Goal: Task Accomplishment & Management: Manage account settings

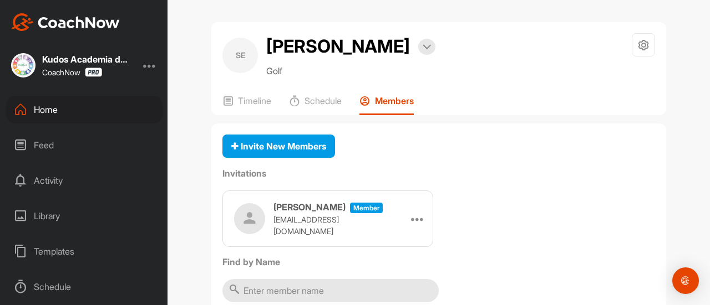
click at [103, 100] on div "Home" at bounding box center [84, 110] width 156 height 28
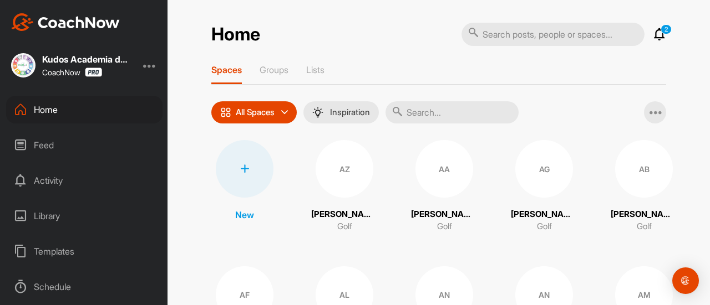
click at [442, 111] on input "text" at bounding box center [451, 112] width 133 height 22
type input "[PERSON_NAME]"
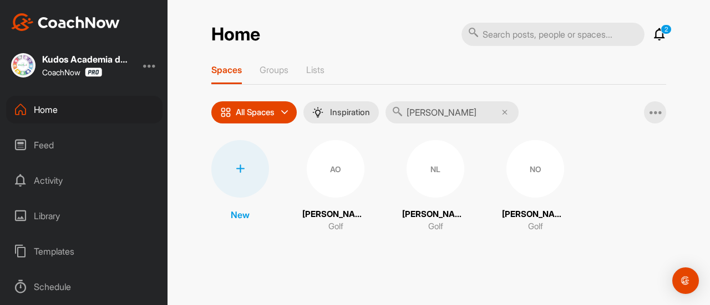
click at [553, 200] on div "NO [PERSON_NAME] Golf" at bounding box center [535, 186] width 67 height 93
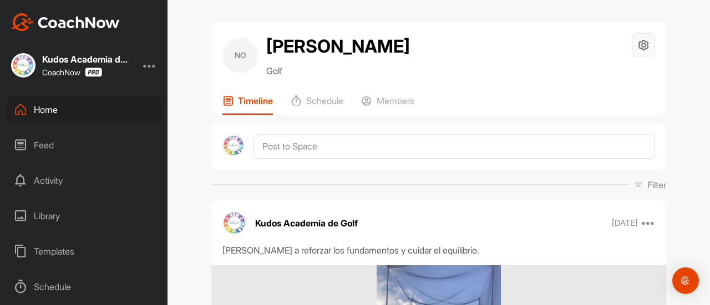
click at [647, 40] on div at bounding box center [642, 44] width 23 height 23
click at [614, 80] on li "Space Settings" at bounding box center [610, 76] width 90 height 35
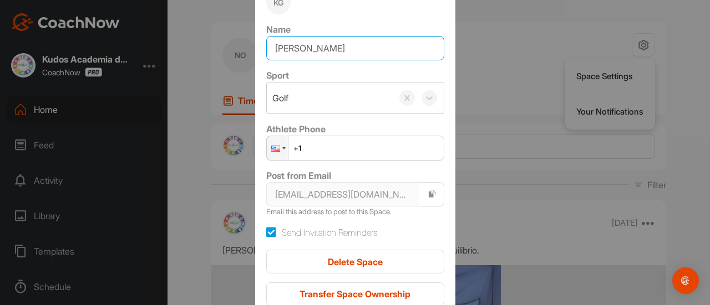
click at [371, 47] on input "[PERSON_NAME]" at bounding box center [355, 48] width 178 height 24
click at [308, 48] on input "[PERSON_NAME]" at bounding box center [355, 48] width 178 height 24
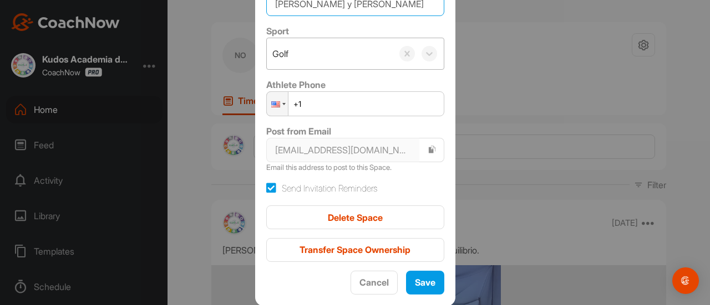
scroll to position [43, 0]
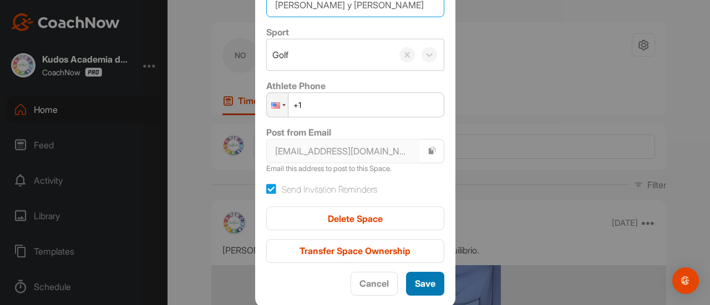
type input "[PERSON_NAME] y [PERSON_NAME]"
click at [414, 275] on button "Save" at bounding box center [425, 284] width 38 height 24
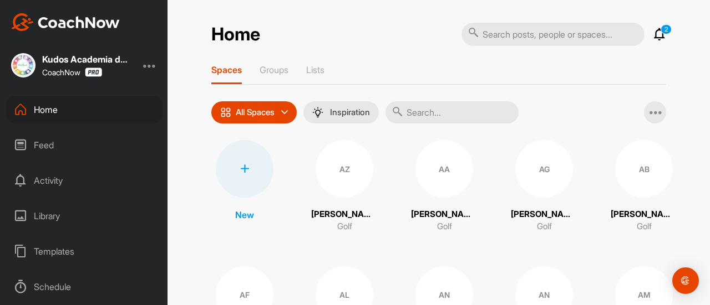
click at [441, 120] on input "text" at bounding box center [451, 112] width 133 height 22
type input "Kalloi"
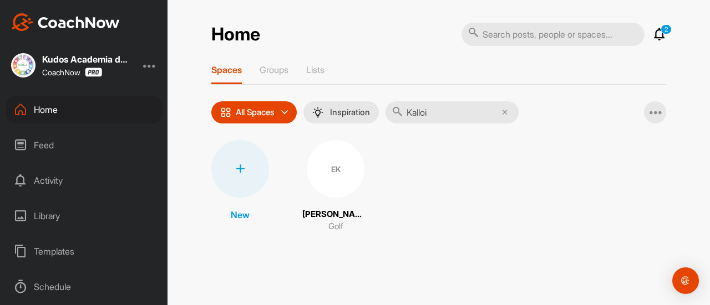
click at [345, 168] on div "EK" at bounding box center [336, 169] width 58 height 58
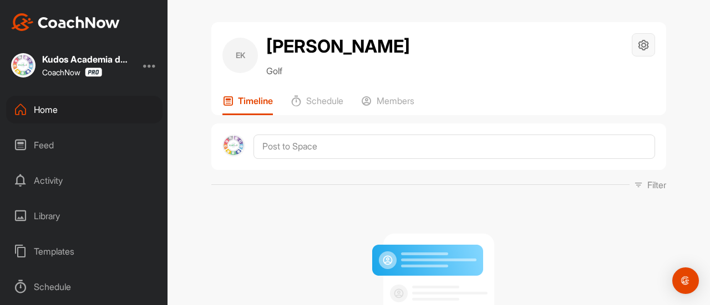
click at [635, 35] on div at bounding box center [642, 44] width 23 height 23
click at [606, 81] on li "Space Settings" at bounding box center [610, 76] width 90 height 35
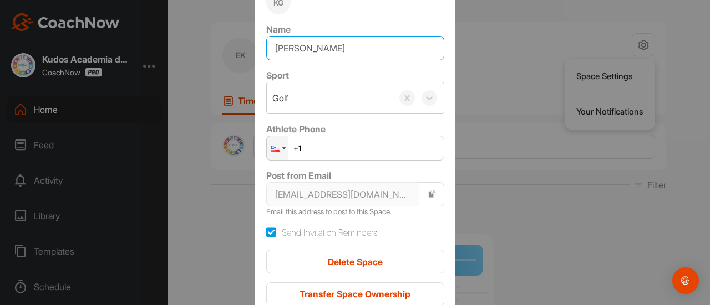
click at [352, 50] on input "[PERSON_NAME]" at bounding box center [355, 48] width 178 height 24
click at [303, 49] on input "[PERSON_NAME]" at bounding box center [355, 48] width 178 height 24
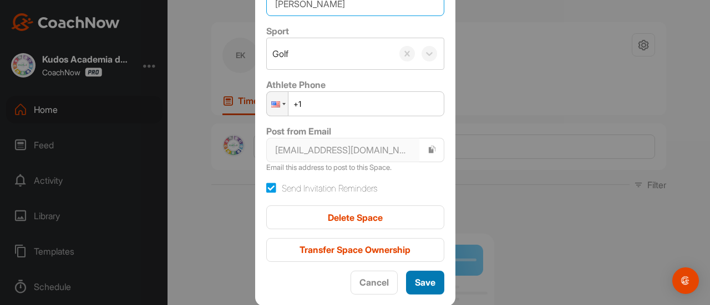
type input "[PERSON_NAME]"
click at [415, 276] on div "Save" at bounding box center [425, 282] width 21 height 13
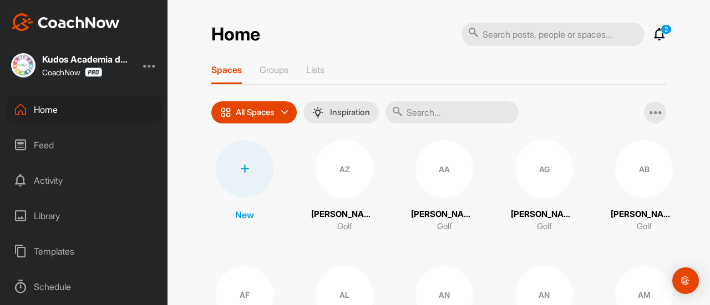
click at [451, 110] on input "text" at bounding box center [451, 112] width 133 height 22
type input "kalloi"
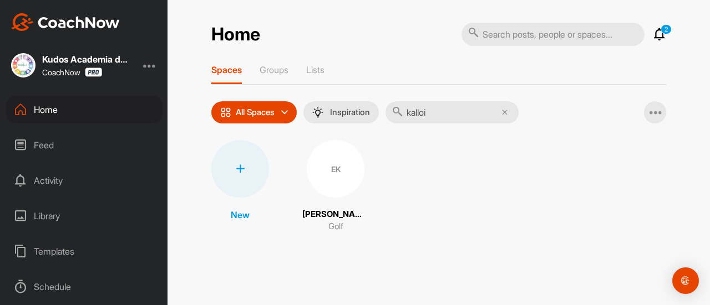
click at [509, 34] on input "text" at bounding box center [552, 34] width 183 height 23
type input "[PERSON_NAME]"
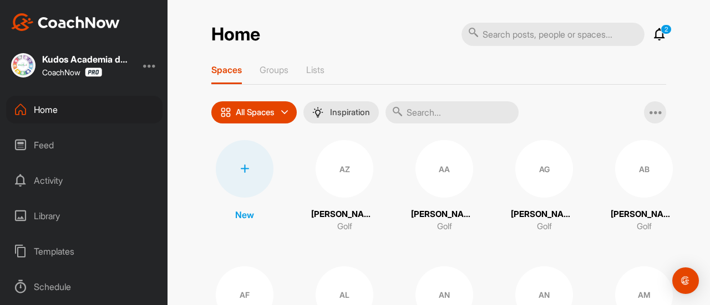
click at [422, 118] on input "text" at bounding box center [451, 112] width 133 height 22
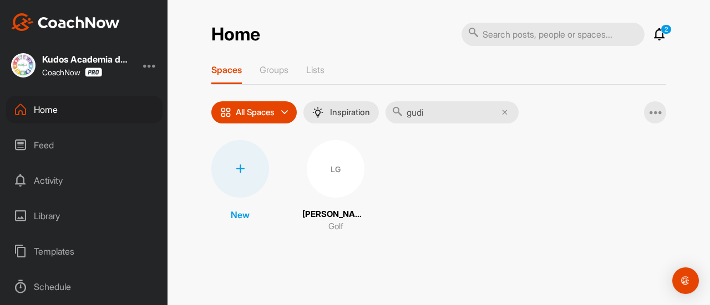
type input "[PERSON_NAME]"
click at [338, 177] on div "LG" at bounding box center [336, 169] width 58 height 58
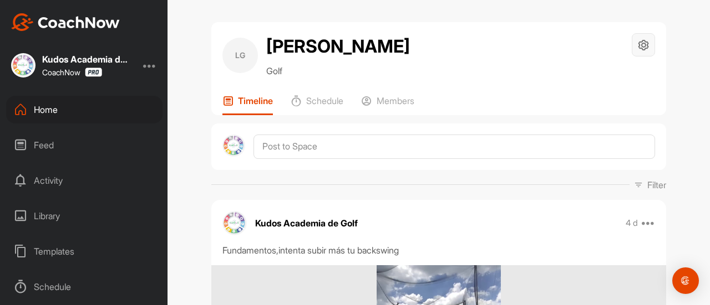
click at [637, 43] on icon at bounding box center [643, 45] width 13 height 13
click at [600, 81] on li "Space Settings" at bounding box center [610, 76] width 90 height 35
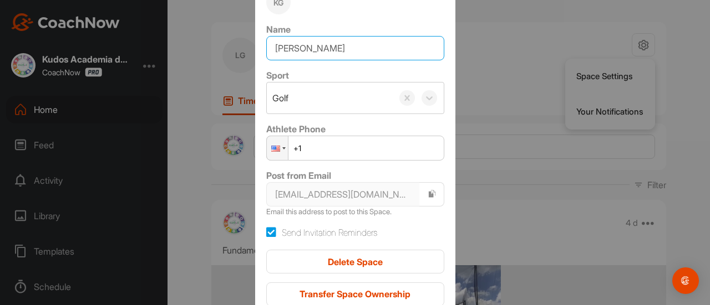
drag, startPoint x: 346, startPoint y: 61, endPoint x: 409, endPoint y: 23, distance: 72.9
click at [410, 24] on div "Name [PERSON_NAME]" at bounding box center [355, 42] width 178 height 38
click at [309, 49] on input "[PERSON_NAME]" at bounding box center [355, 48] width 178 height 24
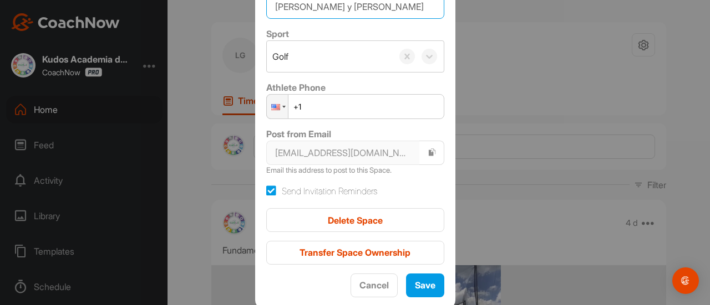
type input "[PERSON_NAME] y [PERSON_NAME]"
click at [413, 297] on div "Space Settings KG Name [PERSON_NAME] y [PERSON_NAME] Sport Golf Athlete Phone P…" at bounding box center [355, 111] width 200 height 396
click at [415, 294] on button "Save" at bounding box center [425, 286] width 38 height 24
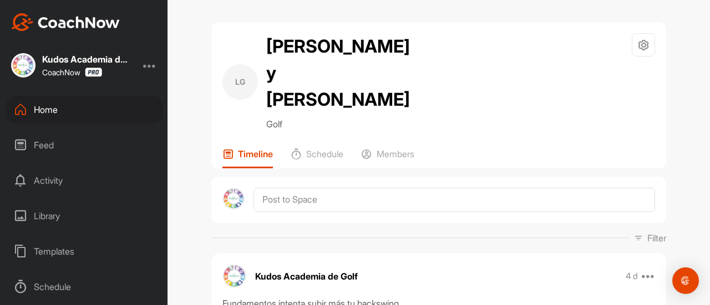
click at [88, 113] on div "Home" at bounding box center [84, 110] width 156 height 28
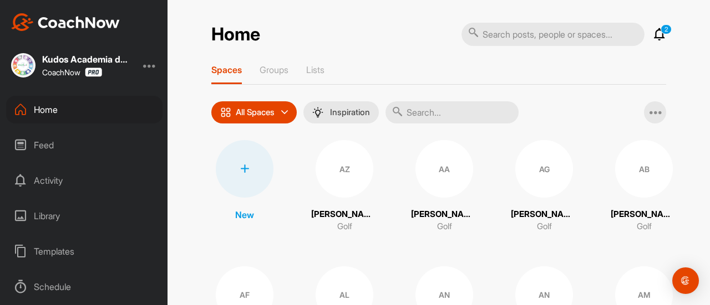
click at [437, 101] on input "text" at bounding box center [451, 112] width 133 height 22
click at [249, 176] on div at bounding box center [245, 169] width 58 height 58
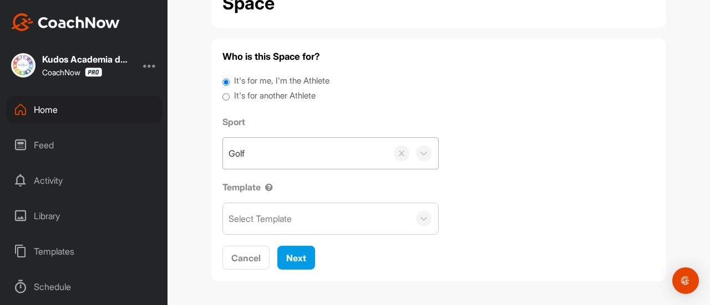
scroll to position [70, 0]
click at [226, 95] on div "It's for another Athlete" at bounding box center [438, 97] width 432 height 15
click at [222, 98] on input "It's for another Athlete" at bounding box center [225, 97] width 7 height 15
radio input "true"
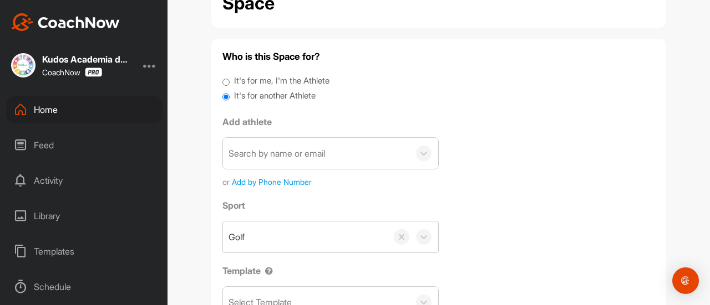
click at [305, 172] on div "Search by name or email or Add by Phone Number" at bounding box center [330, 162] width 216 height 50
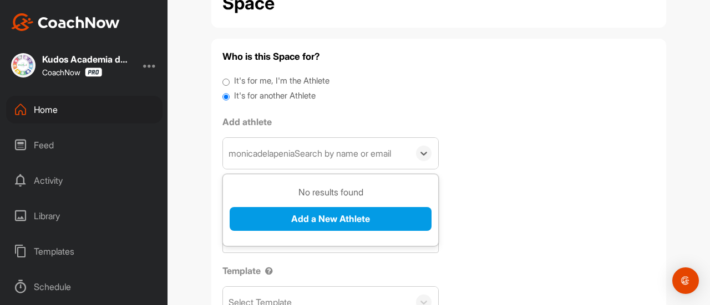
drag, startPoint x: 298, startPoint y: 154, endPoint x: 387, endPoint y: 155, distance: 89.3
click at [387, 155] on div "monicadelapeniaSearch by name or email" at bounding box center [309, 153] width 162 height 13
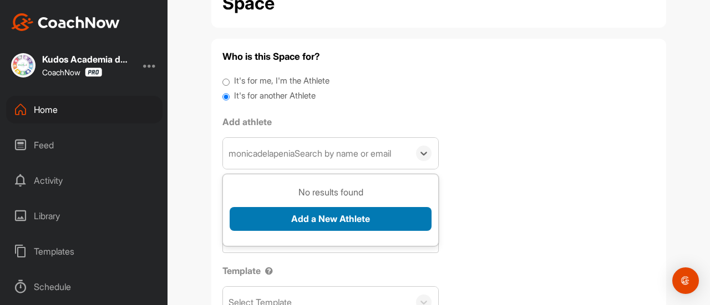
click at [380, 227] on button "Add a New Athlete" at bounding box center [330, 219] width 202 height 24
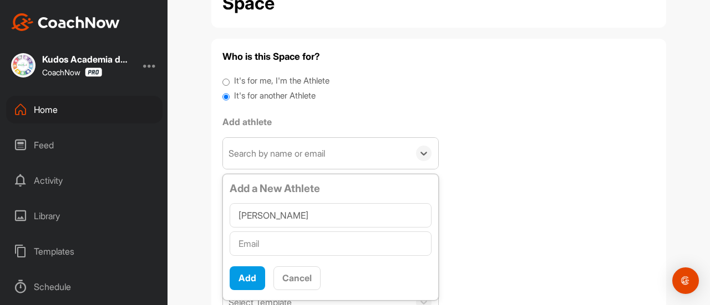
click at [281, 218] on input "[PERSON_NAME]" at bounding box center [330, 215] width 202 height 24
type input "[PERSON_NAME]"
click at [283, 243] on input "text" at bounding box center [330, 244] width 202 height 24
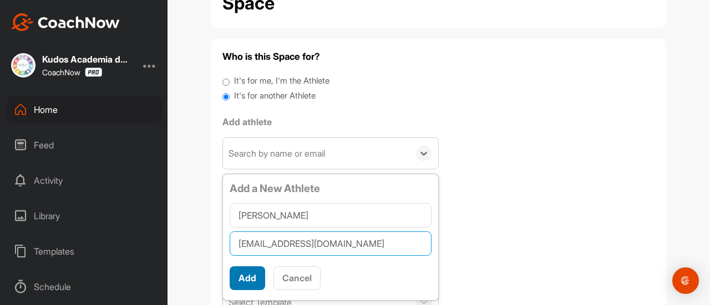
type input "[EMAIL_ADDRESS][DOMAIN_NAME]"
click at [247, 277] on button "Add" at bounding box center [246, 279] width 35 height 24
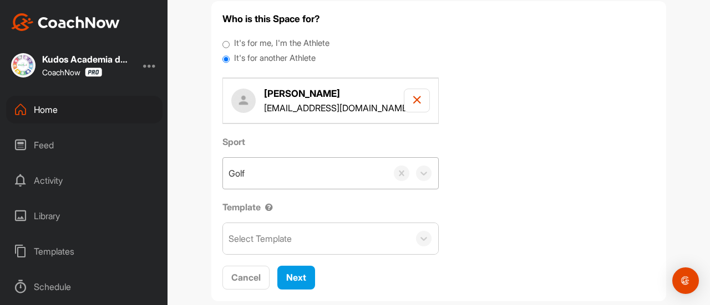
scroll to position [110, 0]
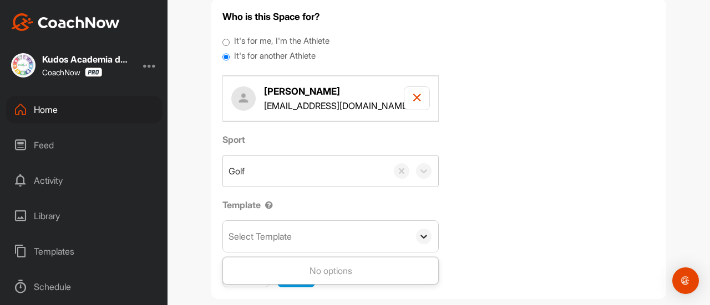
click at [416, 241] on div at bounding box center [424, 237] width 16 height 16
type input "kudos"
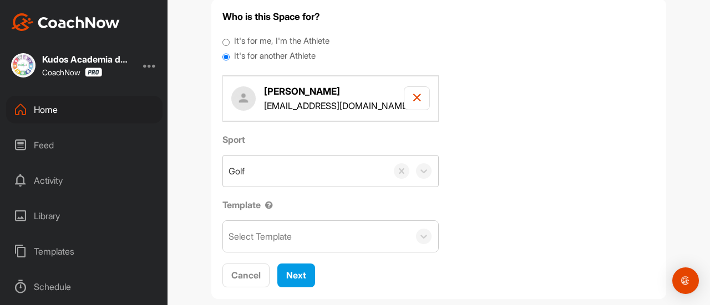
click at [551, 198] on div "Sport Golf Template Select Template" at bounding box center [438, 193] width 432 height 120
click at [298, 275] on span "Next" at bounding box center [296, 275] width 20 height 11
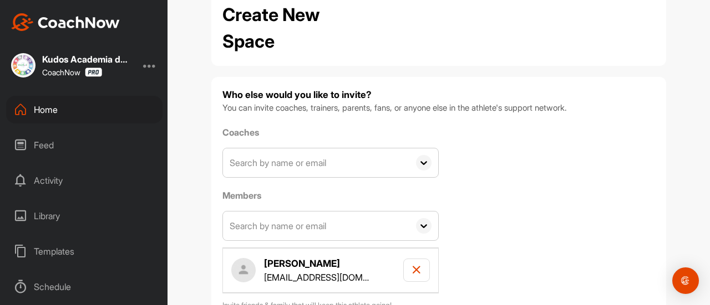
scroll to position [108, 0]
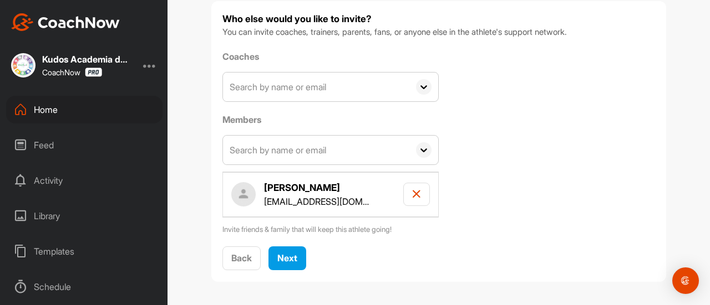
click at [394, 85] on input "text" at bounding box center [316, 87] width 186 height 29
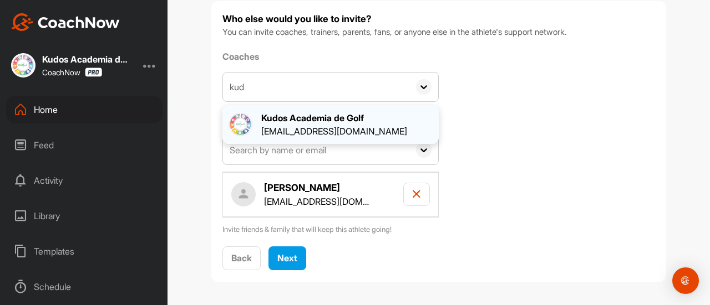
type input "kud"
click at [376, 126] on div "Kudos Academia de Golf [EMAIL_ADDRESS][DOMAIN_NAME]" at bounding box center [330, 124] width 204 height 27
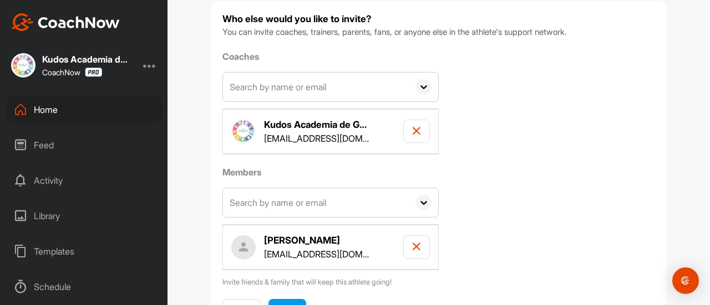
scroll to position [160, 0]
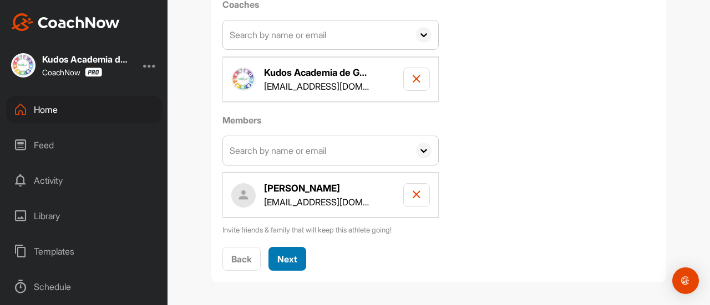
click at [285, 249] on button "Next" at bounding box center [287, 259] width 38 height 24
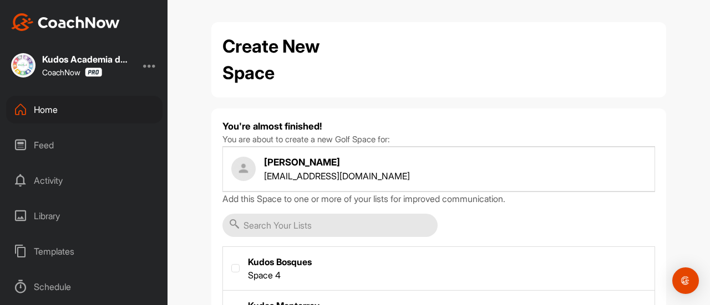
scroll to position [187, 0]
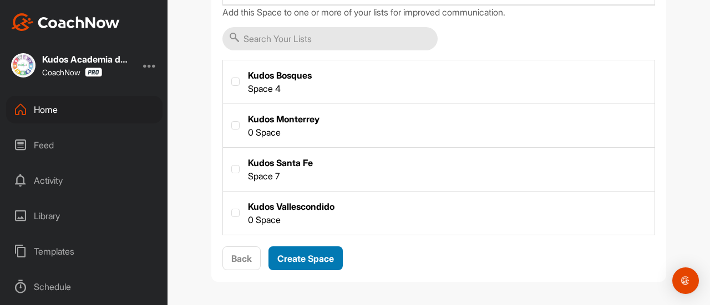
click at [311, 261] on span "Create Space" at bounding box center [305, 258] width 57 height 11
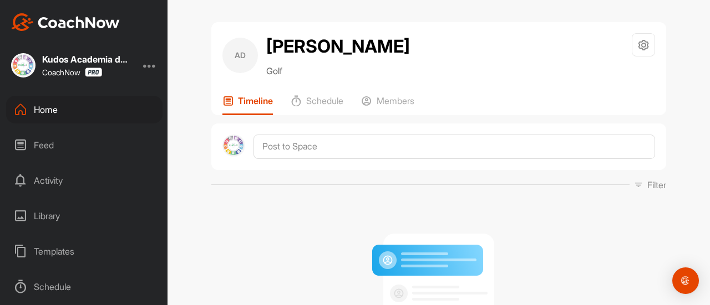
click at [132, 109] on div "Home" at bounding box center [84, 110] width 156 height 28
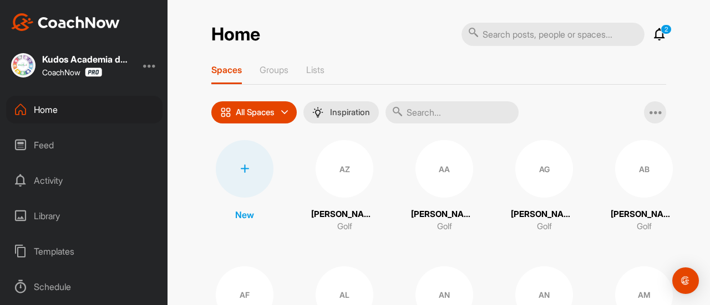
click at [249, 181] on div at bounding box center [245, 169] width 58 height 58
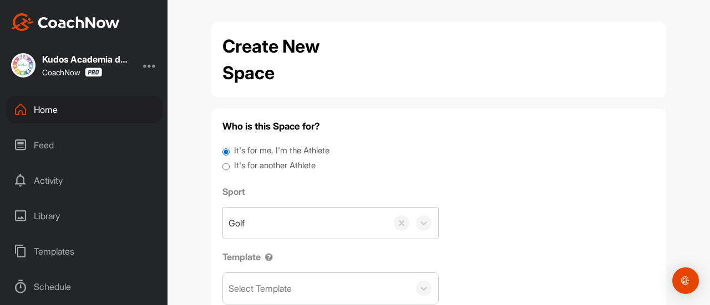
scroll to position [70, 0]
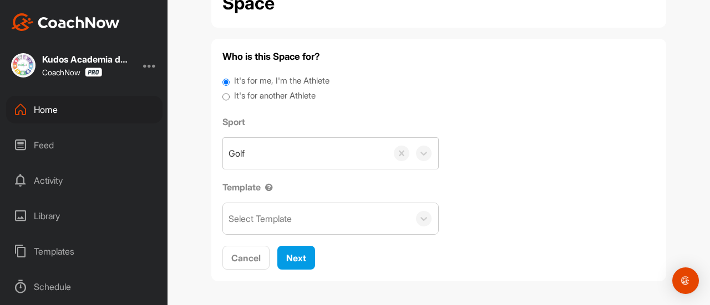
click at [259, 90] on label "It's for another Athlete" at bounding box center [274, 96] width 81 height 13
click at [229, 90] on input "It's for another Athlete" at bounding box center [225, 97] width 7 height 15
radio input "true"
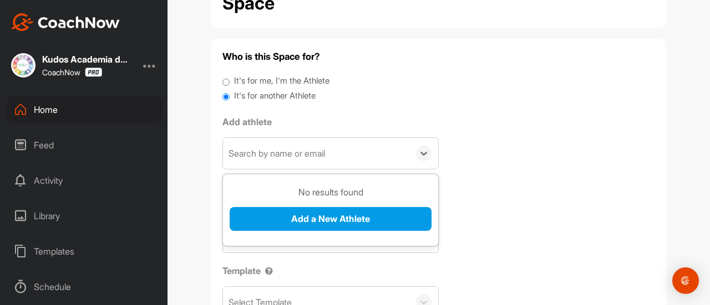
click at [298, 163] on div "Search by name or email" at bounding box center [316, 153] width 186 height 31
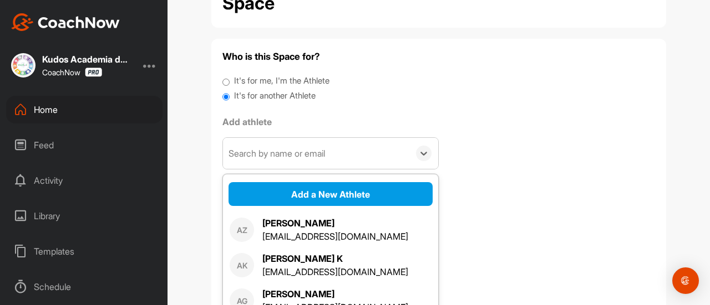
click at [315, 207] on div "Add a New Athlete" at bounding box center [330, 194] width 215 height 35
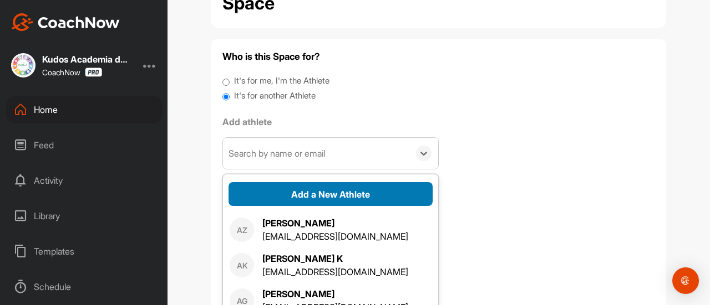
click at [321, 200] on button "Add a New Athlete" at bounding box center [330, 194] width 204 height 24
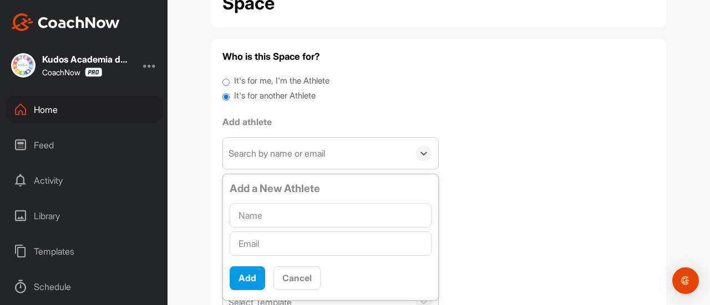
click at [291, 254] on div at bounding box center [330, 243] width 202 height 29
click at [293, 252] on input "text" at bounding box center [330, 244] width 202 height 24
paste input "[PERSON_NAME][EMAIL_ADDRESS][PERSON_NAME][DOMAIN_NAME]"
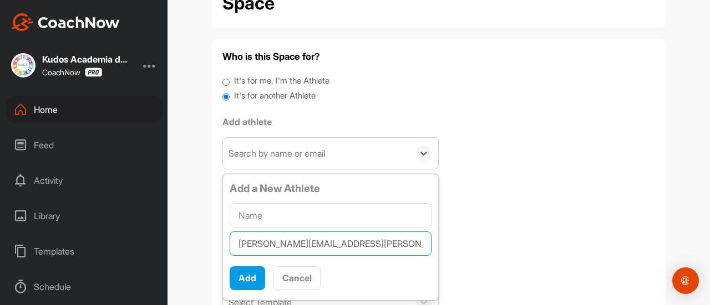
type input "[PERSON_NAME][EMAIL_ADDRESS][PERSON_NAME][DOMAIN_NAME]"
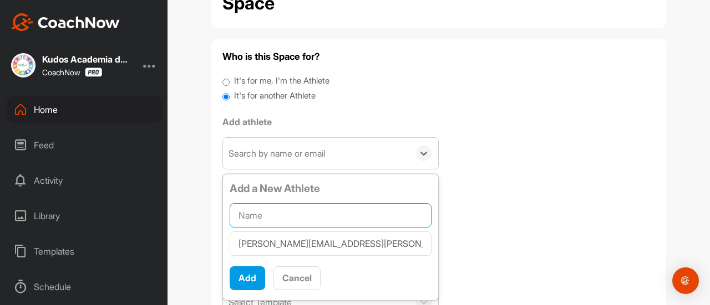
click at [330, 225] on input "text" at bounding box center [330, 215] width 202 height 24
click at [320, 220] on input "[PERSON_NAME]" at bounding box center [330, 215] width 202 height 24
type input "[PERSON_NAME] Y [PERSON_NAME]"
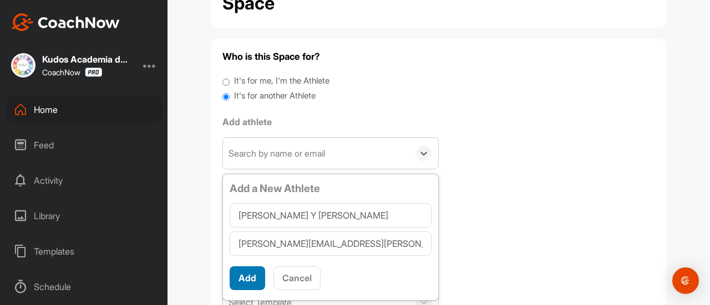
click at [241, 272] on button "Add" at bounding box center [246, 279] width 35 height 24
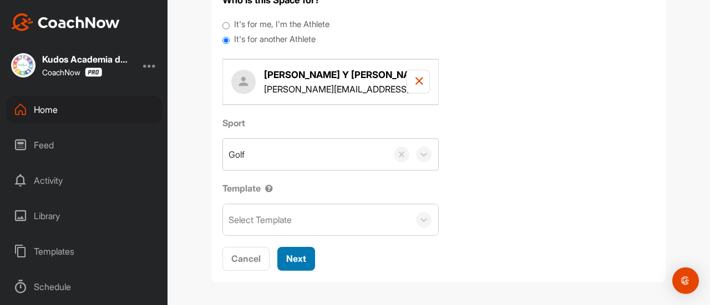
click at [288, 253] on span "Next" at bounding box center [296, 258] width 20 height 11
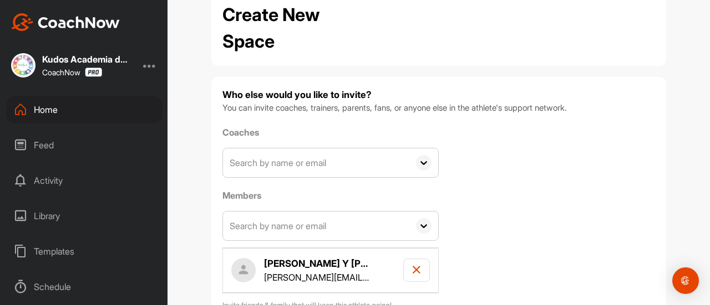
scroll to position [108, 0]
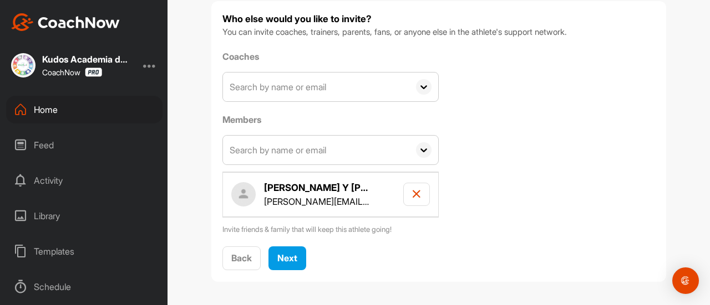
click at [416, 86] on icon at bounding box center [424, 87] width 16 height 16
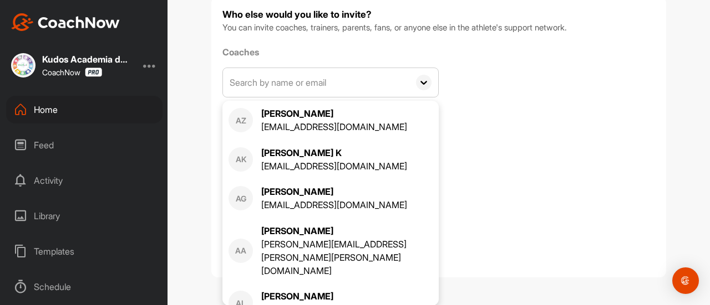
click at [392, 75] on input "text" at bounding box center [316, 82] width 186 height 29
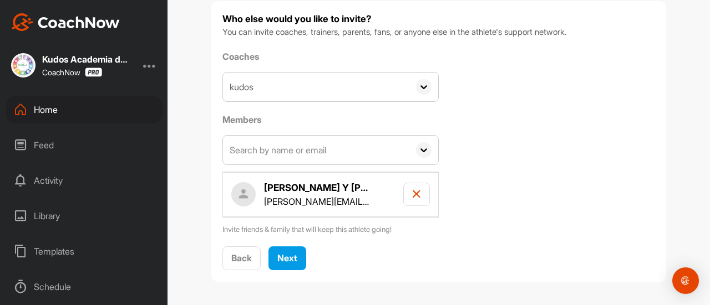
type input "kudos"
click at [231, 88] on input "kudos" at bounding box center [316, 87] width 186 height 29
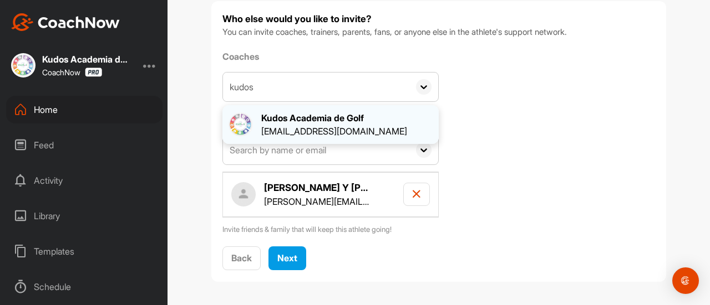
click at [266, 124] on div "Kudos Academia de Golf" at bounding box center [334, 117] width 146 height 13
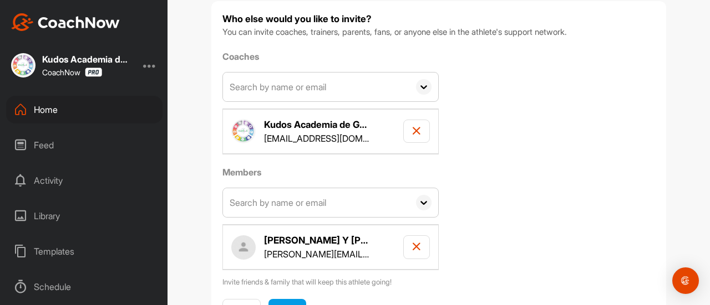
scroll to position [160, 0]
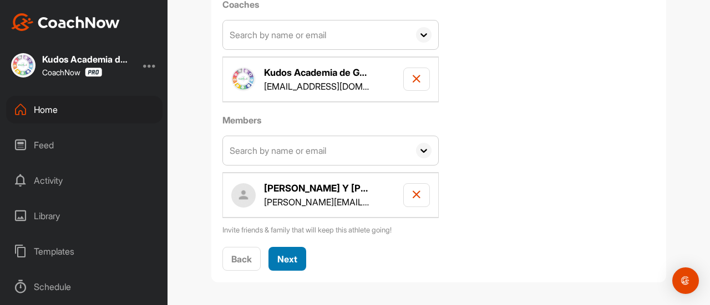
click at [287, 256] on span "Next" at bounding box center [287, 259] width 20 height 11
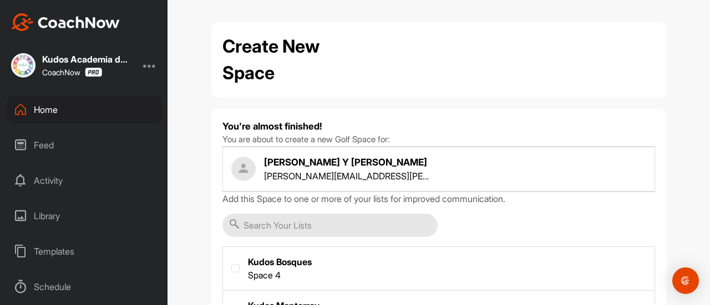
scroll to position [187, 0]
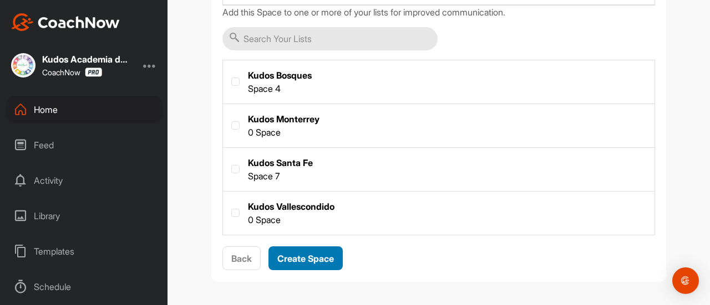
click at [300, 257] on span "Create Space" at bounding box center [305, 258] width 57 height 11
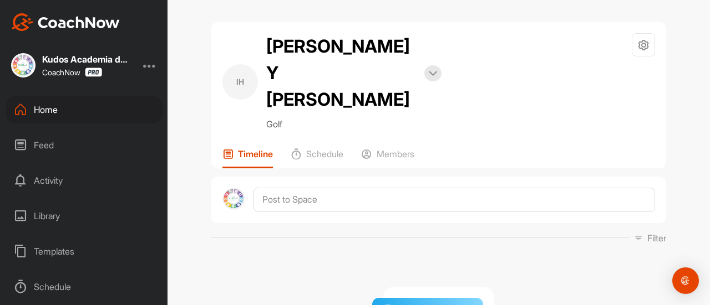
click at [99, 121] on div "Home" at bounding box center [84, 110] width 156 height 28
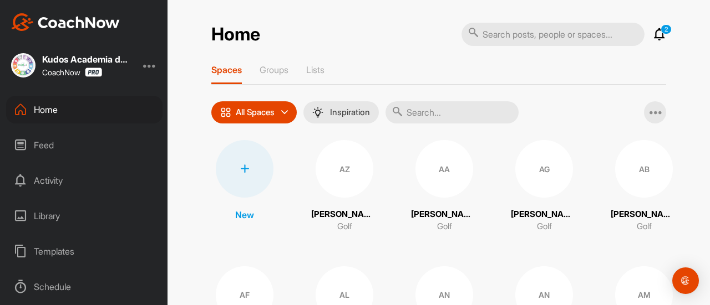
click at [431, 109] on input "text" at bounding box center [451, 112] width 133 height 22
type input "sayeg"
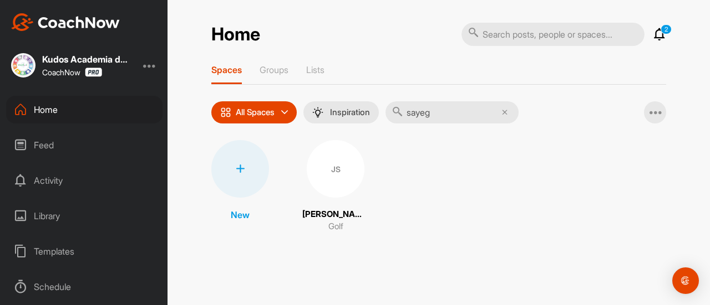
click at [326, 182] on div "JS" at bounding box center [336, 169] width 58 height 58
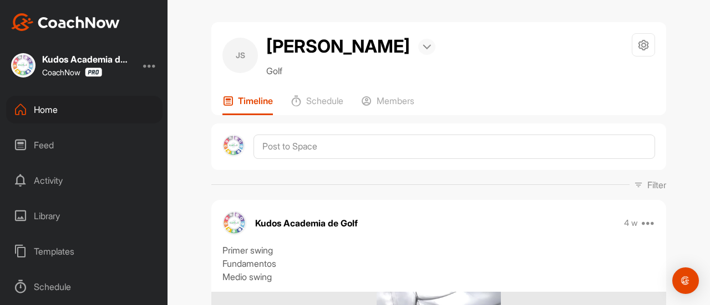
click at [418, 50] on div at bounding box center [426, 47] width 17 height 16
click at [466, 57] on div "JS [PERSON_NAME] Bookings Golf Space Settings Your Notifications" at bounding box center [438, 55] width 432 height 44
click at [397, 108] on div "Members" at bounding box center [387, 105] width 53 height 20
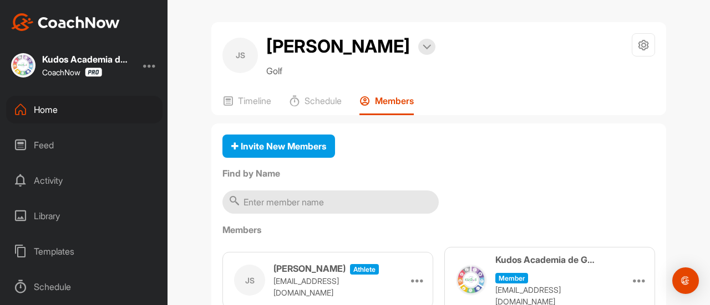
scroll to position [45, 0]
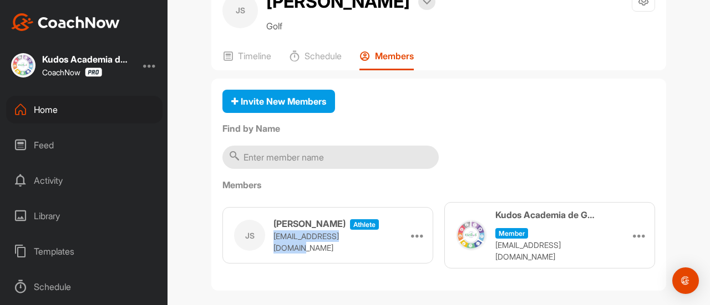
drag, startPoint x: 361, startPoint y: 236, endPoint x: 270, endPoint y: 241, distance: 91.6
click at [273, 241] on p "[EMAIL_ADDRESS][DOMAIN_NAME]" at bounding box center [328, 242] width 111 height 23
copy p "[EMAIL_ADDRESS][DOMAIN_NAME]"
click at [45, 114] on div "Home" at bounding box center [84, 110] width 156 height 28
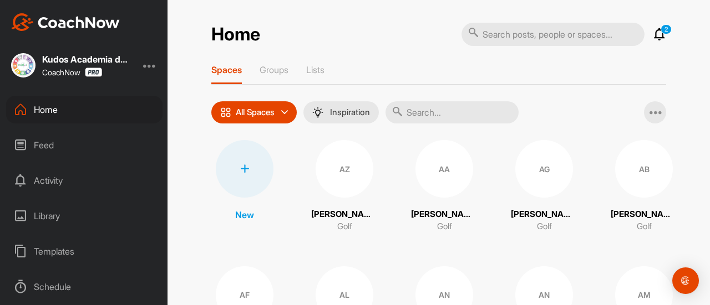
click at [255, 171] on div at bounding box center [245, 169] width 58 height 58
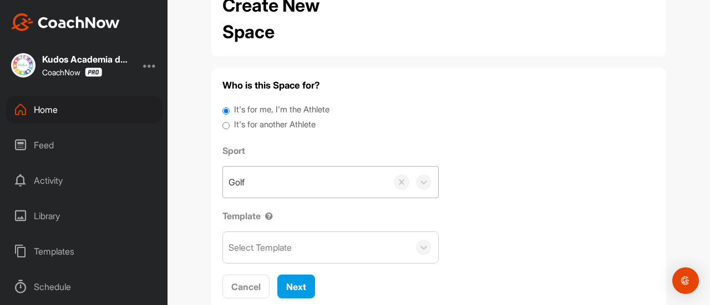
scroll to position [42, 0]
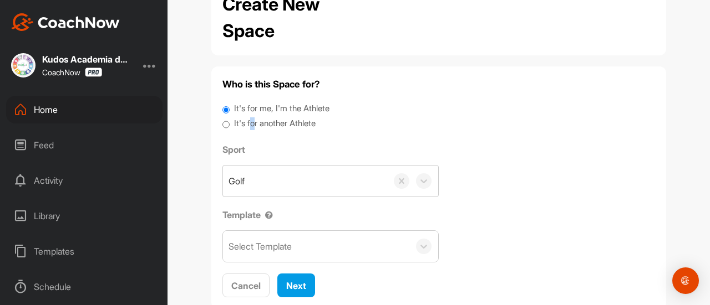
click at [249, 127] on label "It's for another Athlete" at bounding box center [274, 124] width 81 height 13
click at [222, 126] on input "It's for another Athlete" at bounding box center [225, 125] width 7 height 15
radio input "true"
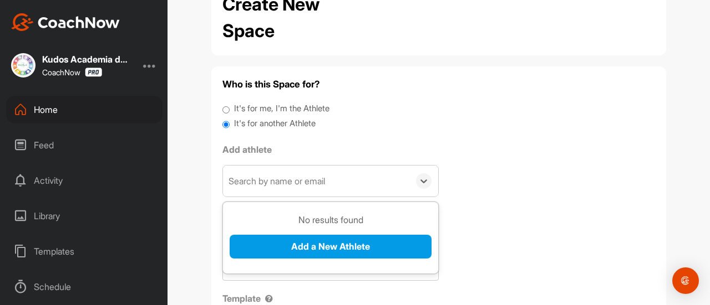
click at [295, 185] on div "Search by name or email" at bounding box center [276, 181] width 96 height 13
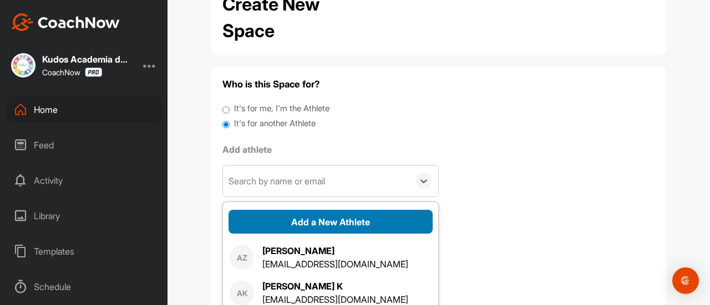
drag, startPoint x: 315, startPoint y: 195, endPoint x: 342, endPoint y: 232, distance: 46.5
click at [342, 232] on button "Add a New Athlete" at bounding box center [330, 222] width 204 height 24
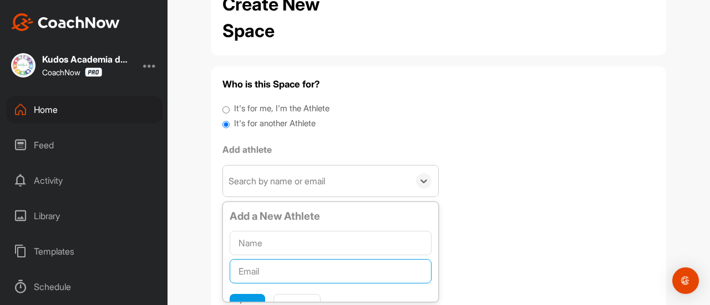
click at [315, 277] on input "text" at bounding box center [330, 271] width 202 height 24
paste input "[EMAIL_ADDRESS][DOMAIN_NAME]"
click at [234, 271] on input "[EMAIL_ADDRESS][DOMAIN_NAME]" at bounding box center [330, 271] width 202 height 24
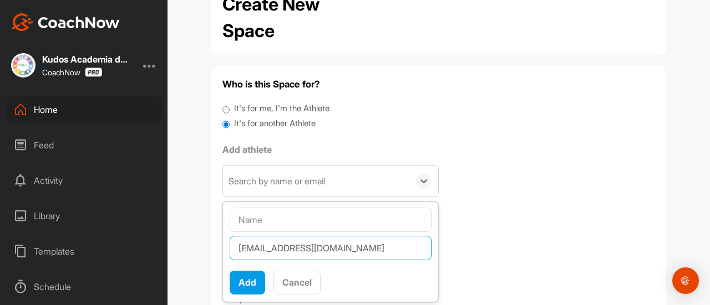
scroll to position [22, 0]
type input "[EMAIL_ADDRESS][DOMAIN_NAME]"
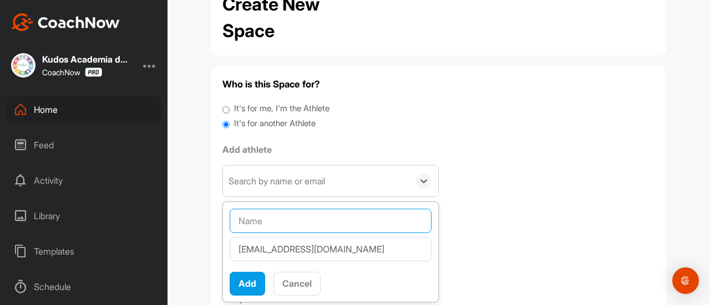
click at [363, 215] on input "text" at bounding box center [330, 221] width 202 height 24
type input "[PERSON_NAME]"
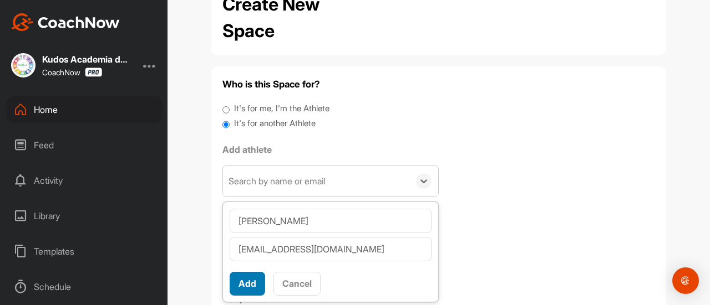
click at [248, 282] on button "Add" at bounding box center [246, 284] width 35 height 24
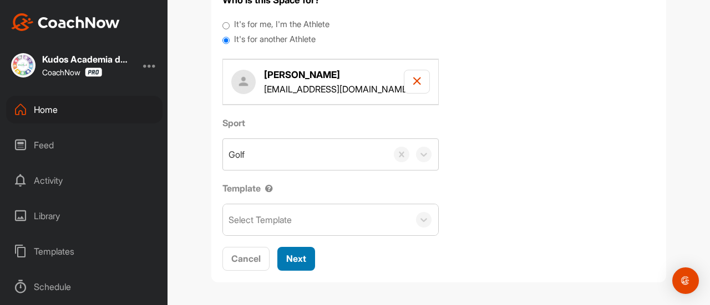
click at [295, 256] on span "Next" at bounding box center [296, 258] width 20 height 11
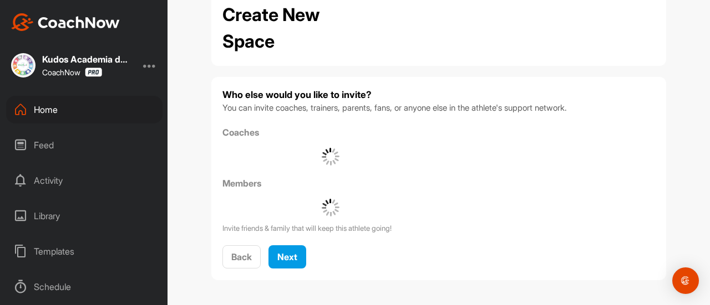
scroll to position [108, 0]
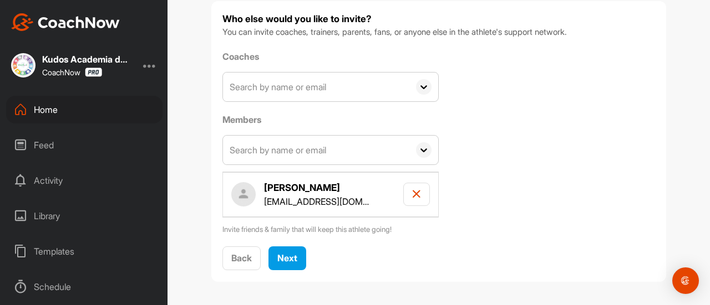
click at [307, 156] on input "text" at bounding box center [316, 150] width 186 height 29
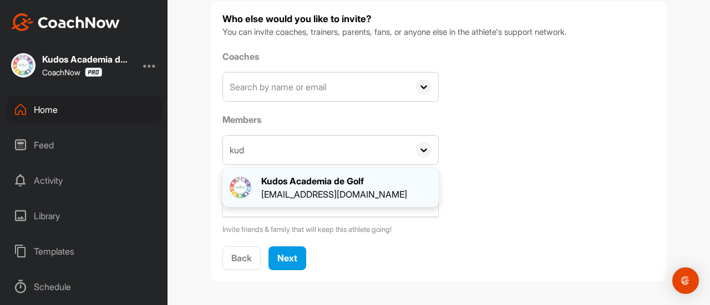
type input "kud"
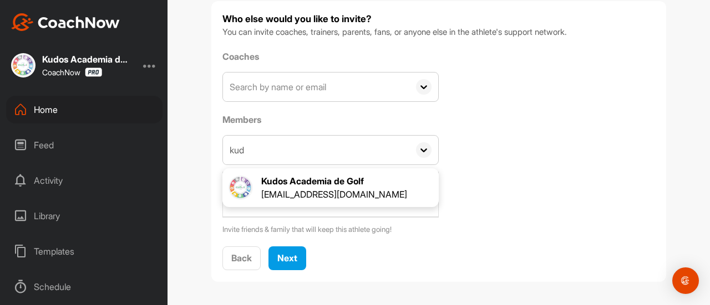
click at [310, 181] on div "Kudos Academia de Golf" at bounding box center [334, 181] width 146 height 13
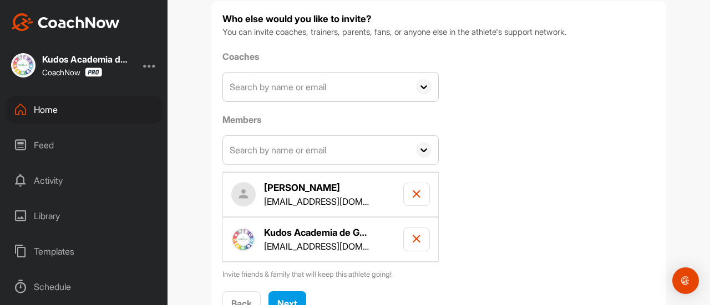
scroll to position [152, 0]
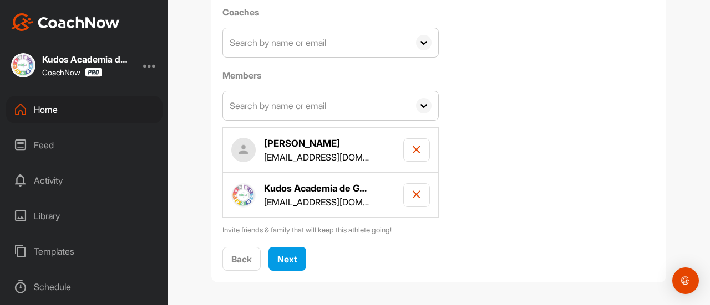
click at [278, 271] on div "Who else would you like to invite? You can invite coaches, trainers, parents, f…" at bounding box center [438, 120] width 455 height 326
click at [285, 260] on span "Next" at bounding box center [287, 259] width 20 height 11
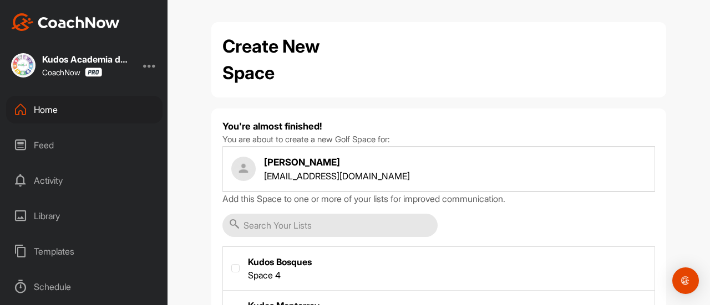
scroll to position [187, 0]
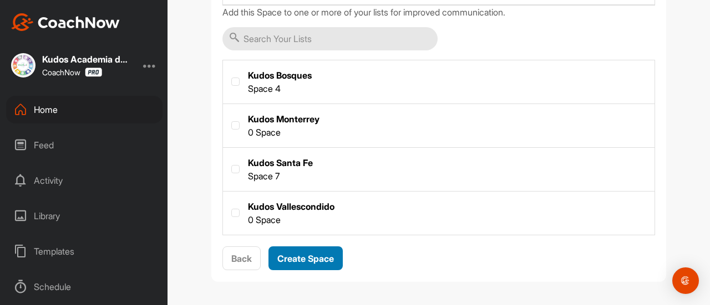
click at [310, 262] on div "Create Space" at bounding box center [305, 258] width 57 height 13
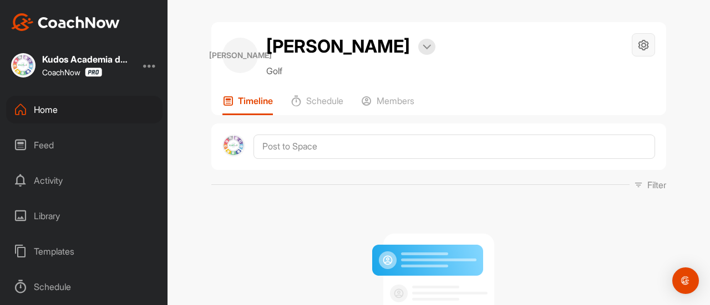
click at [641, 39] on icon at bounding box center [643, 45] width 13 height 13
click at [613, 106] on li "Your Notifications" at bounding box center [610, 111] width 90 height 35
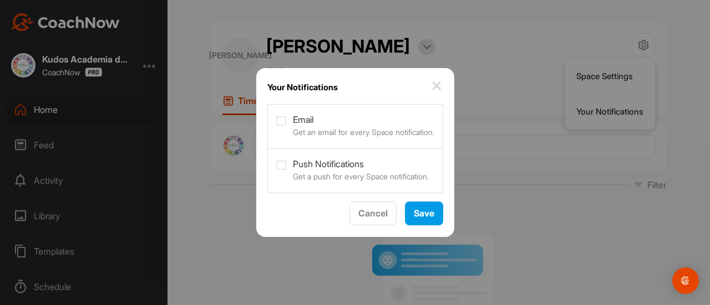
click at [441, 88] on img at bounding box center [436, 85] width 13 height 13
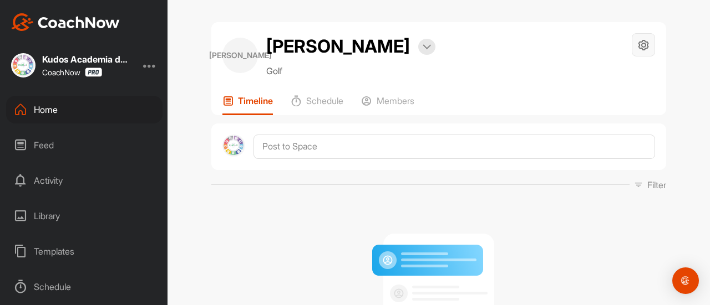
click at [637, 52] on div at bounding box center [642, 44] width 23 height 23
click at [615, 89] on li "Space Settings" at bounding box center [610, 76] width 90 height 35
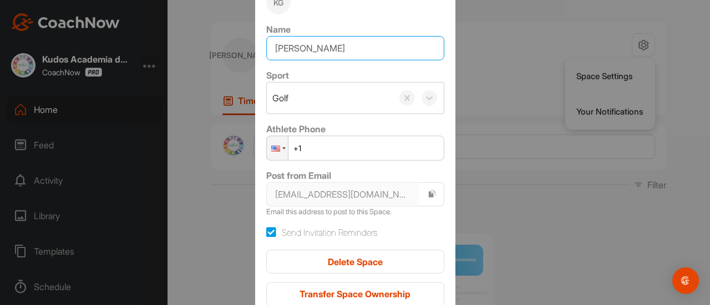
click at [340, 44] on input "[PERSON_NAME]" at bounding box center [355, 48] width 178 height 24
click at [304, 47] on input "[PERSON_NAME]" at bounding box center [355, 48] width 178 height 24
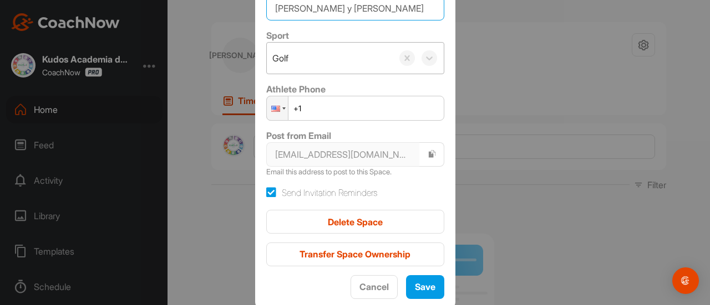
scroll to position [39, 0]
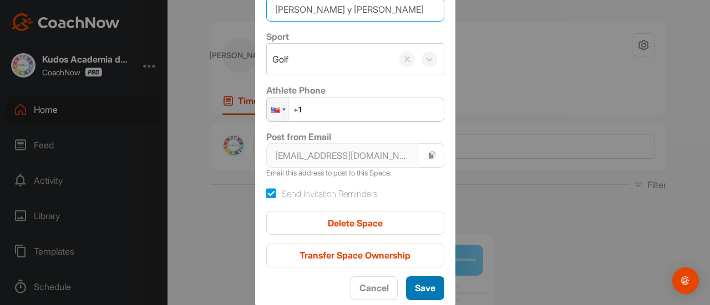
type input "[PERSON_NAME] y [PERSON_NAME]"
click at [428, 287] on button "Save" at bounding box center [425, 289] width 38 height 24
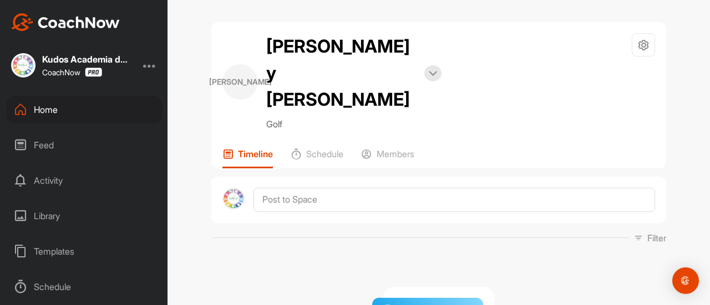
click at [42, 111] on div "Home" at bounding box center [84, 110] width 156 height 28
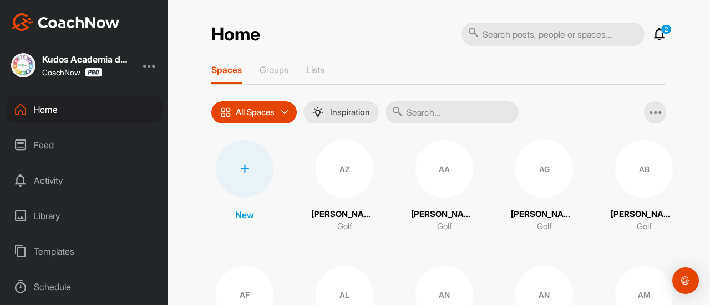
click at [466, 115] on input "text" at bounding box center [451, 112] width 133 height 22
type input "[PERSON_NAME]"
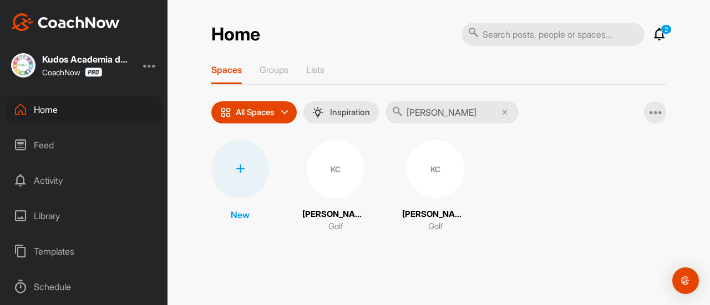
click at [332, 175] on div "KC" at bounding box center [336, 169] width 58 height 58
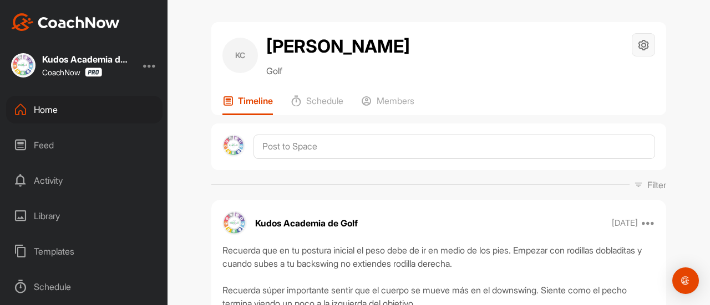
click at [637, 45] on icon at bounding box center [643, 45] width 13 height 13
click at [610, 84] on li "Space Settings" at bounding box center [610, 76] width 90 height 35
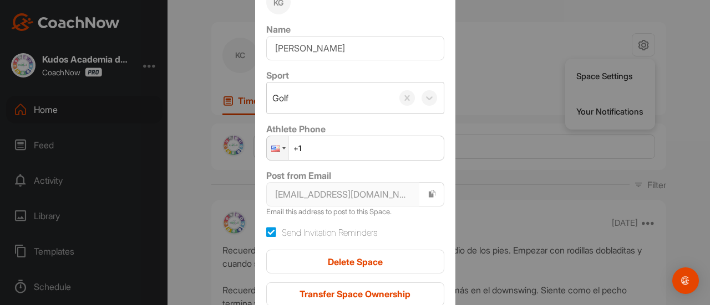
click at [538, 135] on div at bounding box center [355, 152] width 710 height 305
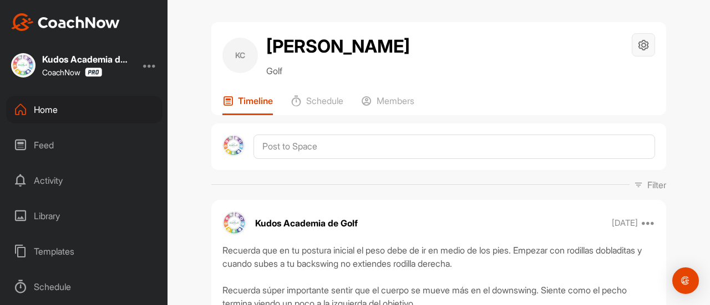
click at [645, 50] on div at bounding box center [642, 44] width 23 height 23
click at [481, 75] on div "[PERSON_NAME] [PERSON_NAME] Golf Space Settings Your Notifications" at bounding box center [438, 55] width 432 height 44
click at [395, 103] on p "Members" at bounding box center [395, 100] width 38 height 11
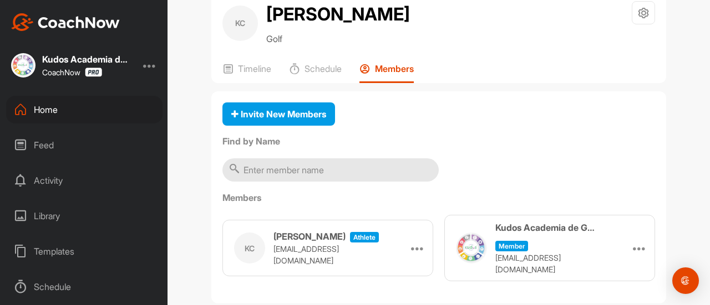
scroll to position [33, 0]
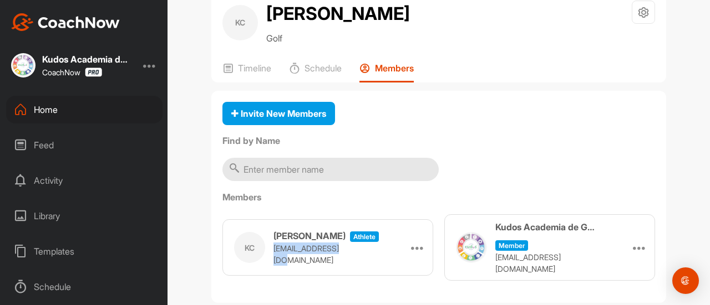
drag, startPoint x: 347, startPoint y: 246, endPoint x: 269, endPoint y: 249, distance: 77.7
click at [273, 249] on p "[EMAIL_ADDRESS][DOMAIN_NAME]" at bounding box center [328, 254] width 111 height 23
copy p "[EMAIL_ADDRESS][DOMAIN_NAME]"
click at [119, 110] on div "Home" at bounding box center [84, 110] width 156 height 28
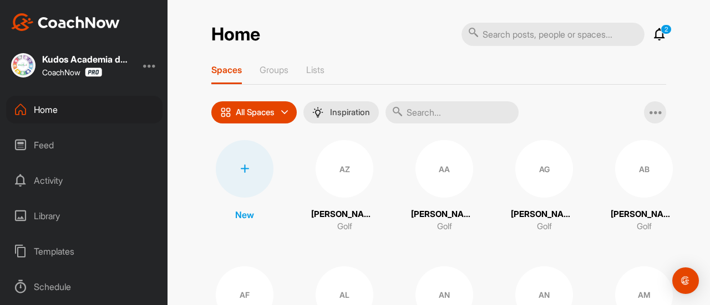
click at [441, 113] on input "text" at bounding box center [451, 112] width 133 height 22
click at [232, 165] on div at bounding box center [245, 169] width 58 height 58
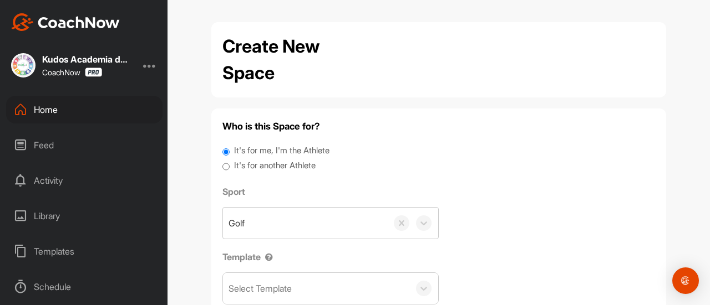
click at [261, 175] on div "Who is this Space for? It's for me, I'm the Athlete It's for another Athlete Sp…" at bounding box center [438, 230] width 432 height 221
click at [265, 170] on label "It's for another Athlete" at bounding box center [274, 166] width 81 height 13
click at [229, 170] on input "It's for another Athlete" at bounding box center [225, 167] width 7 height 15
radio input "true"
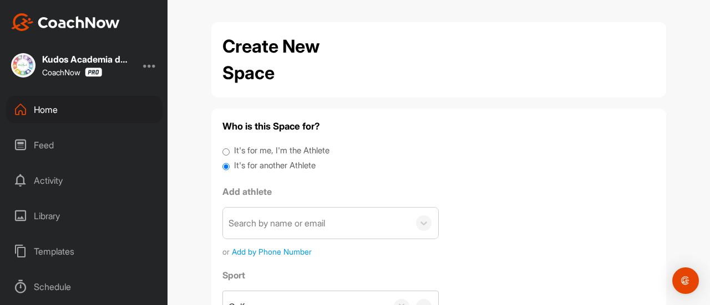
scroll to position [42, 0]
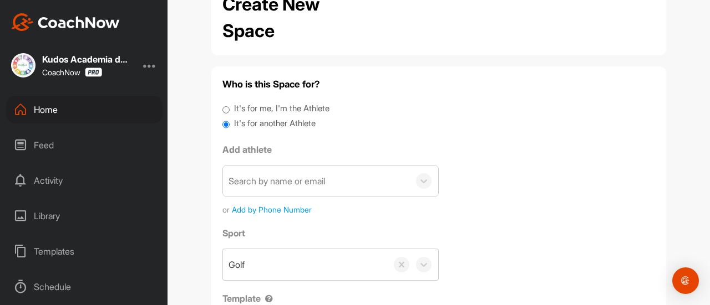
click at [297, 187] on div "Search by name or email" at bounding box center [276, 181] width 96 height 13
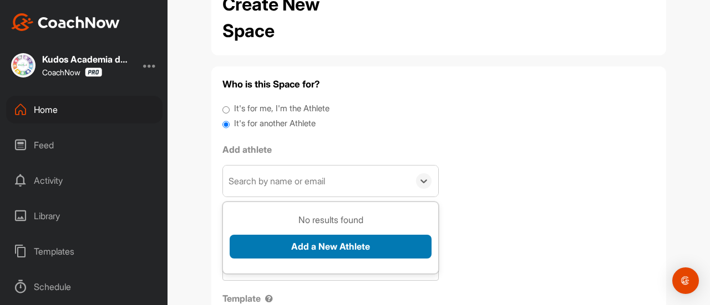
click at [312, 248] on button "Add a New Athlete" at bounding box center [330, 247] width 202 height 24
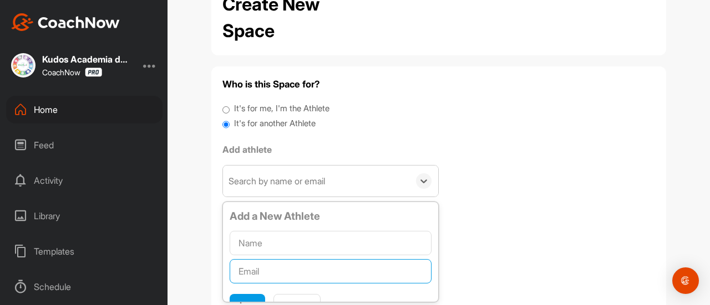
click at [306, 274] on input "text" at bounding box center [330, 271] width 202 height 24
paste input "[EMAIL_ADDRESS][DOMAIN_NAME]"
type input "[EMAIL_ADDRESS][DOMAIN_NAME]"
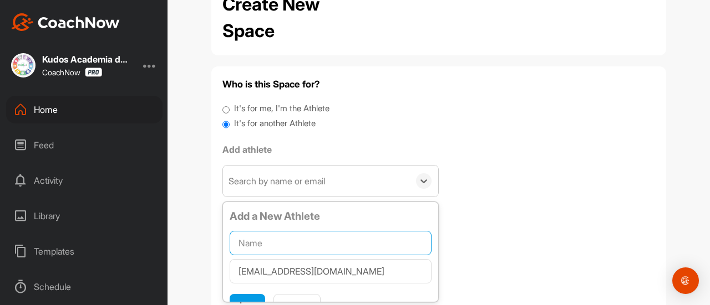
click at [344, 238] on input "text" at bounding box center [330, 243] width 202 height 24
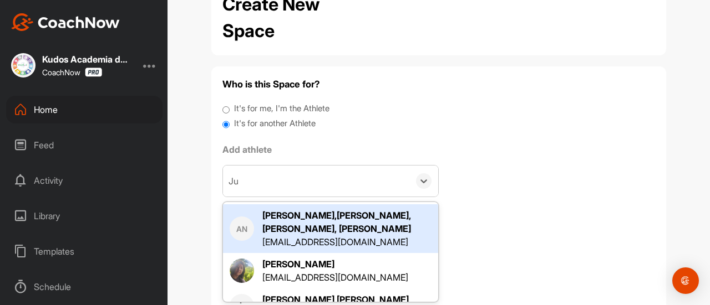
type input "J"
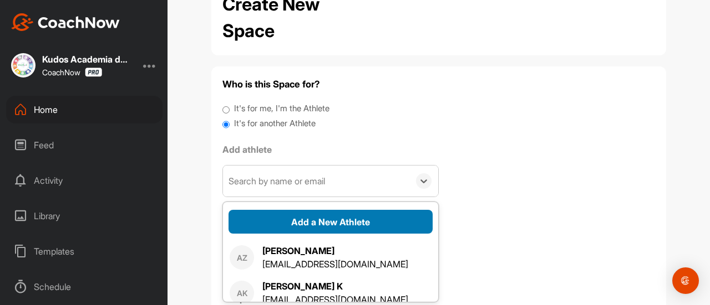
scroll to position [6, 0]
click at [324, 221] on button "Add a New Athlete" at bounding box center [330, 222] width 204 height 24
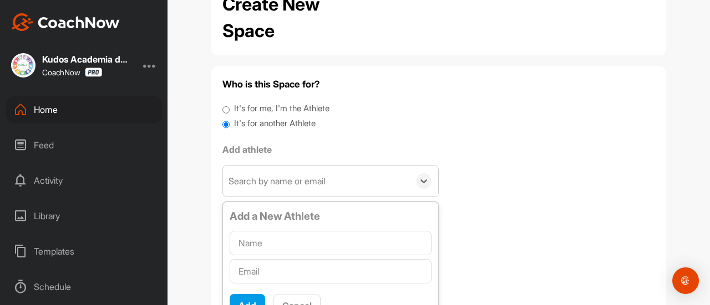
scroll to position [152, 0]
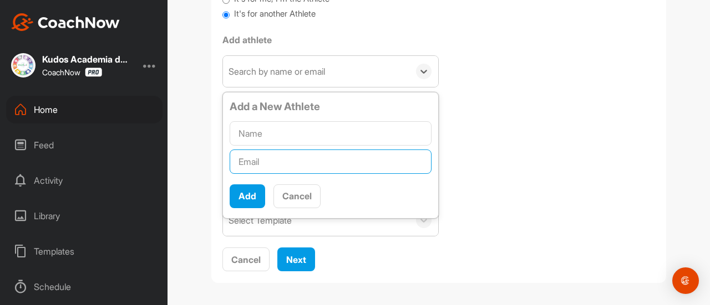
click at [309, 163] on input "text" at bounding box center [330, 162] width 202 height 24
paste input "[EMAIL_ADDRESS][DOMAIN_NAME]"
type input "[EMAIL_ADDRESS][DOMAIN_NAME]"
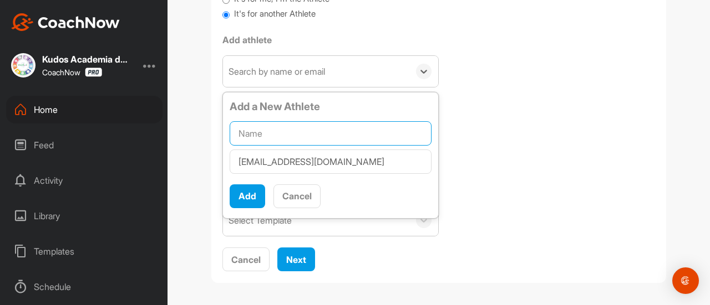
click at [318, 131] on input "text" at bounding box center [330, 133] width 202 height 24
type input "[PERSON_NAME]"
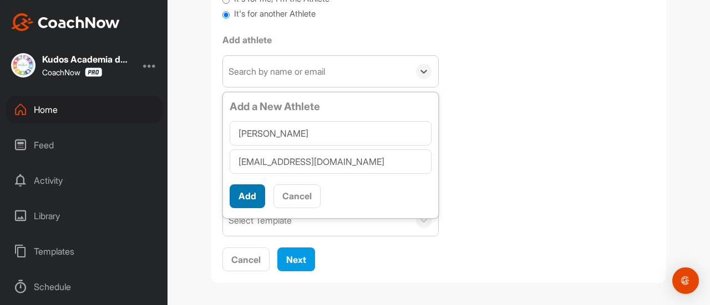
click at [249, 202] on button "Add" at bounding box center [246, 197] width 35 height 24
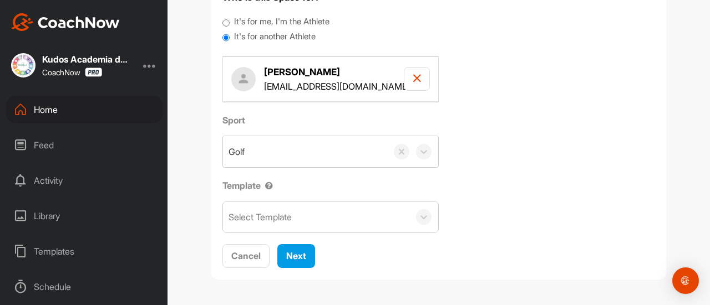
scroll to position [126, 0]
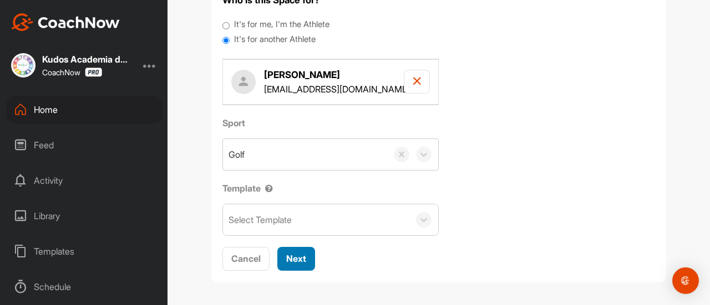
click at [303, 263] on button "Next" at bounding box center [296, 259] width 38 height 24
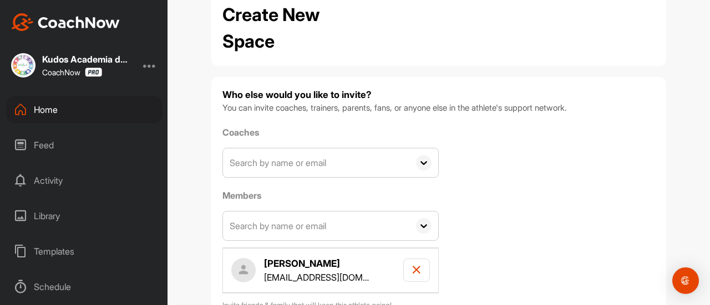
scroll to position [108, 0]
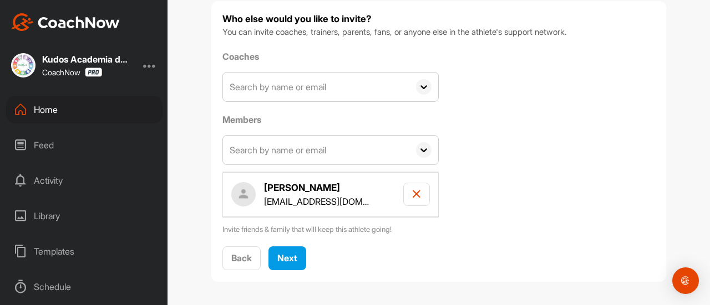
click at [416, 88] on icon at bounding box center [424, 87] width 16 height 16
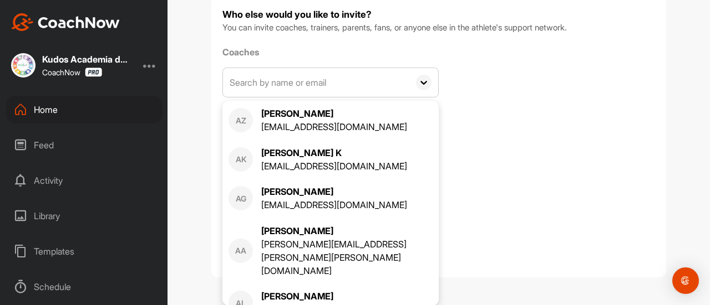
click at [314, 89] on input "text" at bounding box center [316, 82] width 186 height 29
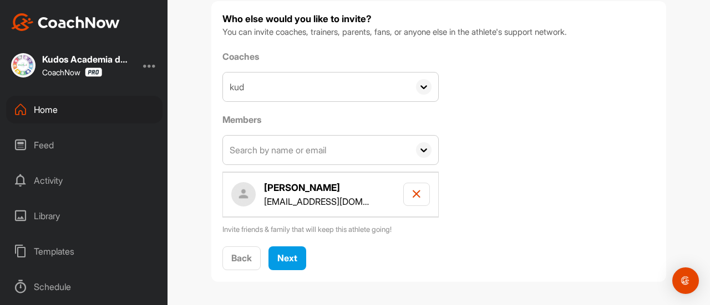
click at [314, 89] on input "kud" at bounding box center [316, 87] width 186 height 29
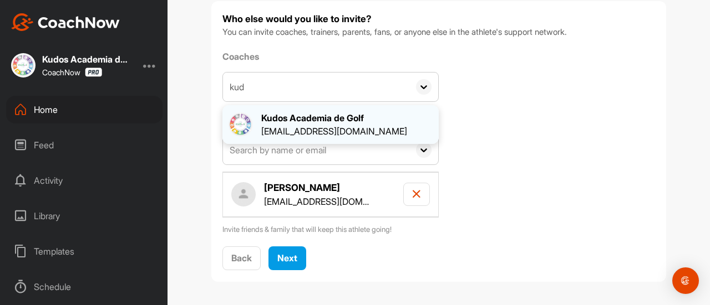
type input "kud"
click at [319, 130] on div "[EMAIL_ADDRESS][DOMAIN_NAME]" at bounding box center [334, 131] width 146 height 13
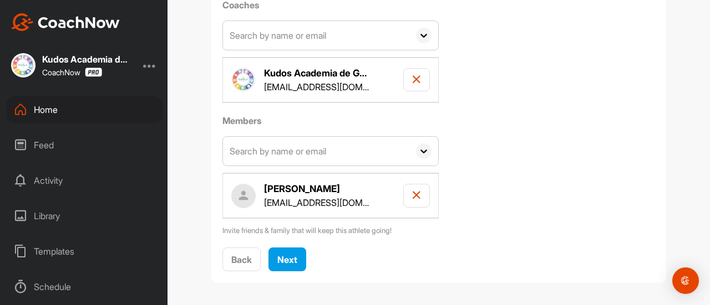
scroll to position [160, 0]
click at [287, 262] on div "Next" at bounding box center [287, 259] width 20 height 13
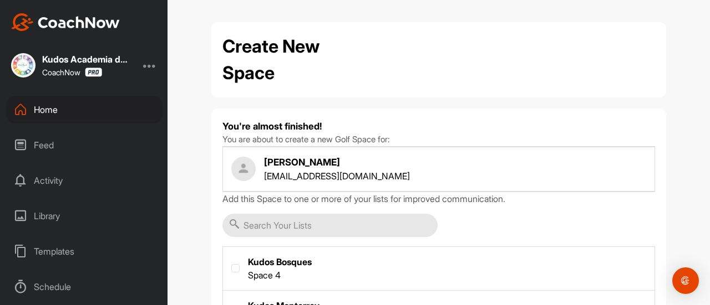
scroll to position [187, 0]
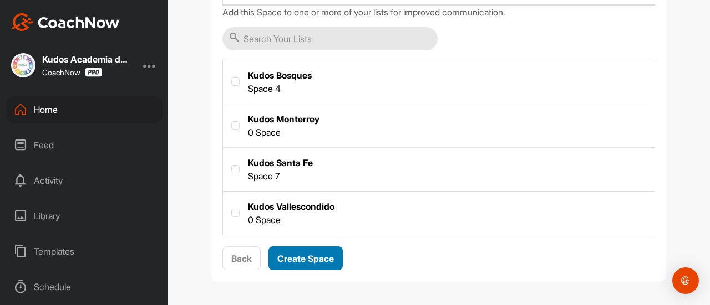
click at [316, 259] on span "Create Space" at bounding box center [305, 258] width 57 height 11
